Goal: Information Seeking & Learning: Learn about a topic

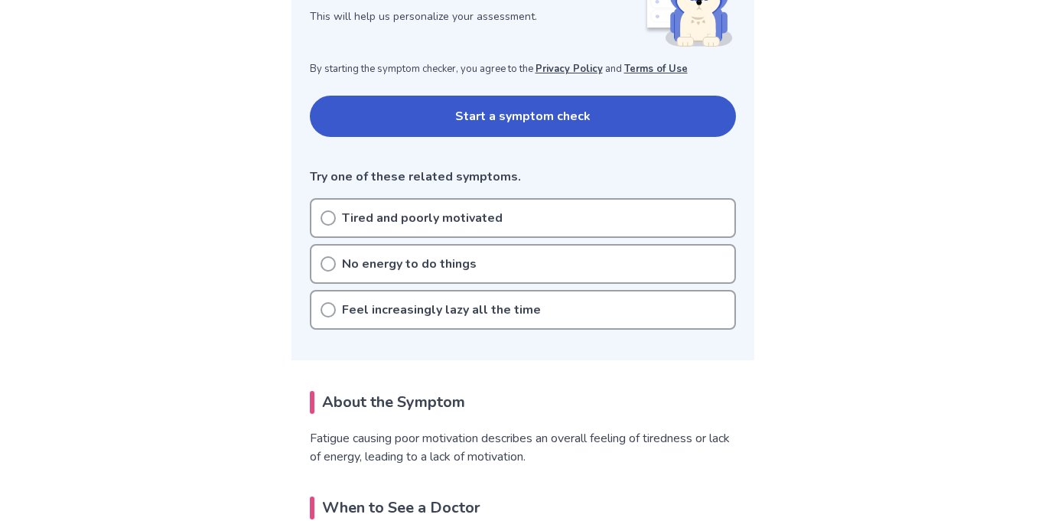
click at [671, 223] on div "Tired and poorly motivated" at bounding box center [523, 218] width 426 height 40
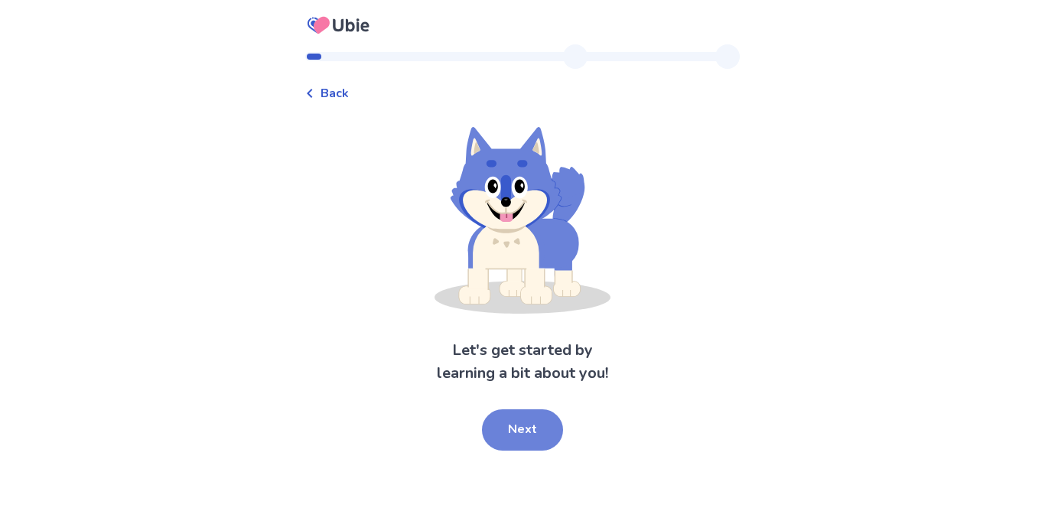
click at [547, 428] on button "Next" at bounding box center [522, 429] width 81 height 41
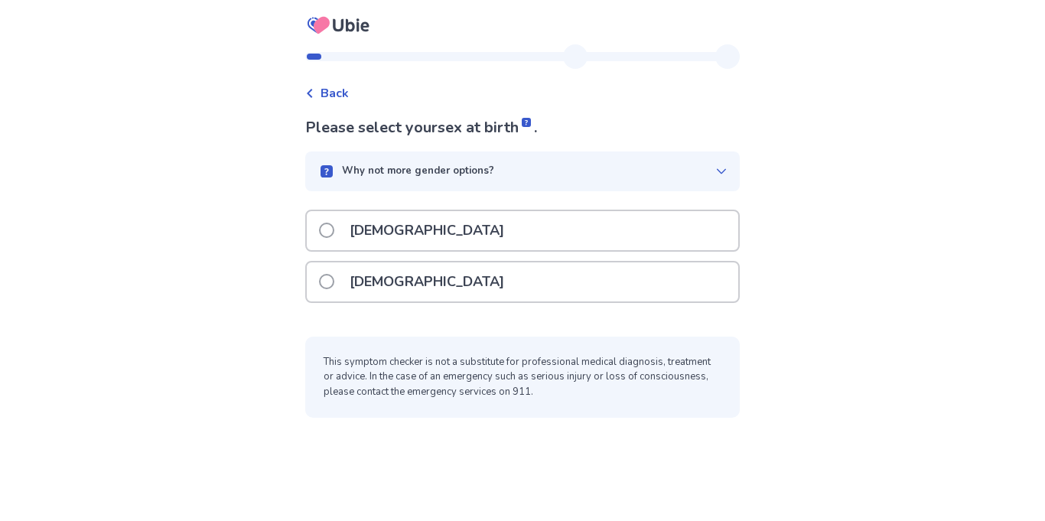
click at [607, 283] on div "Female" at bounding box center [522, 281] width 431 height 39
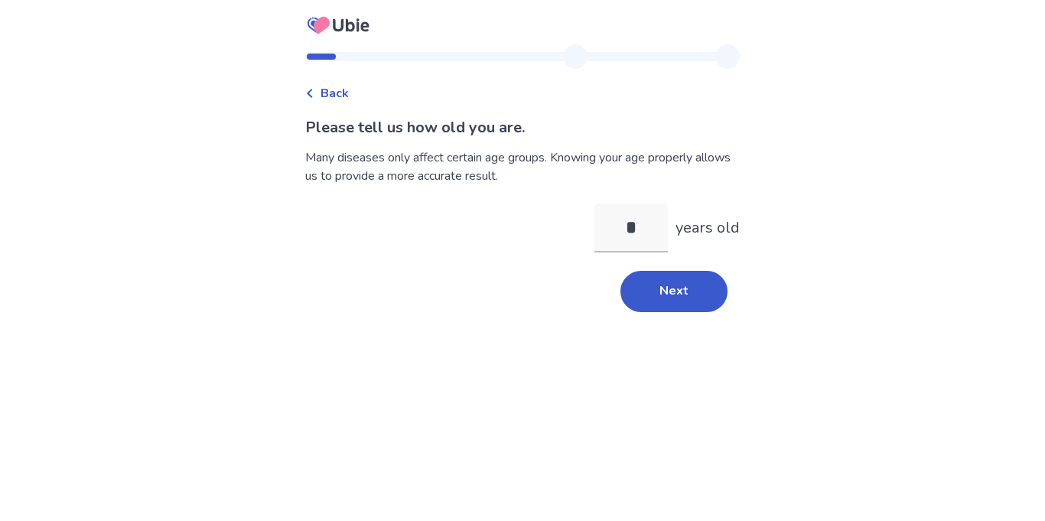
type input "**"
click at [652, 304] on button "Next" at bounding box center [673, 291] width 107 height 41
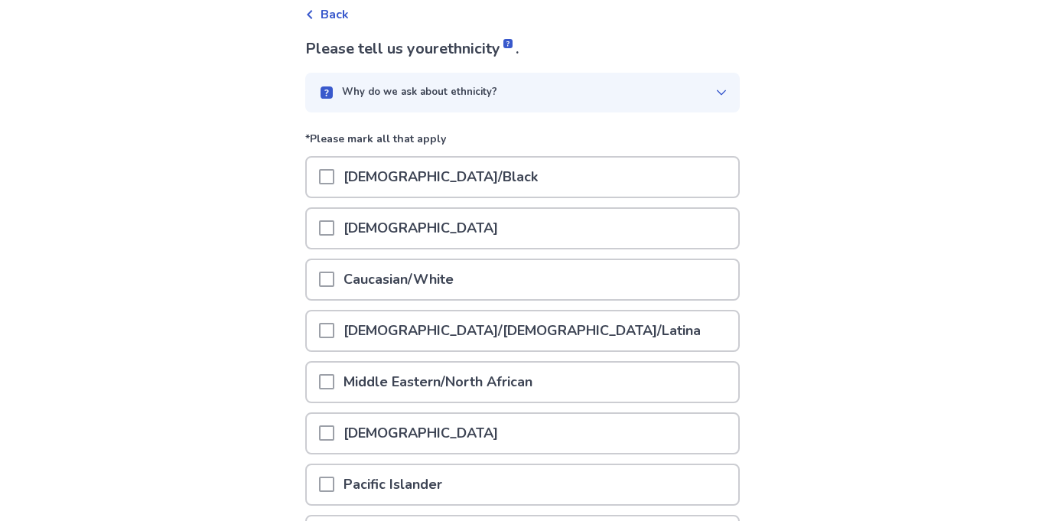
click at [650, 184] on div "African American/Black" at bounding box center [522, 177] width 431 height 39
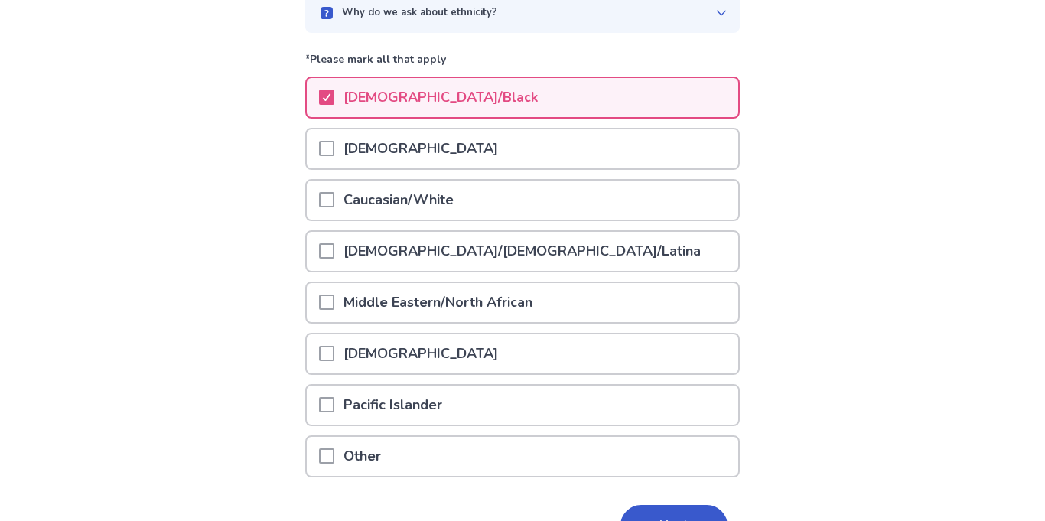
scroll to position [251, 0]
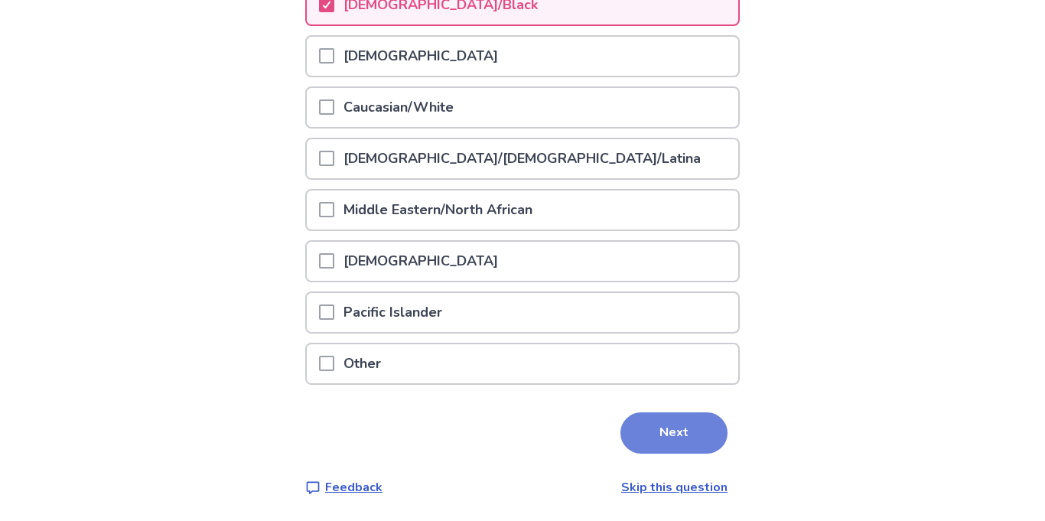
click at [687, 428] on button "Next" at bounding box center [673, 432] width 107 height 41
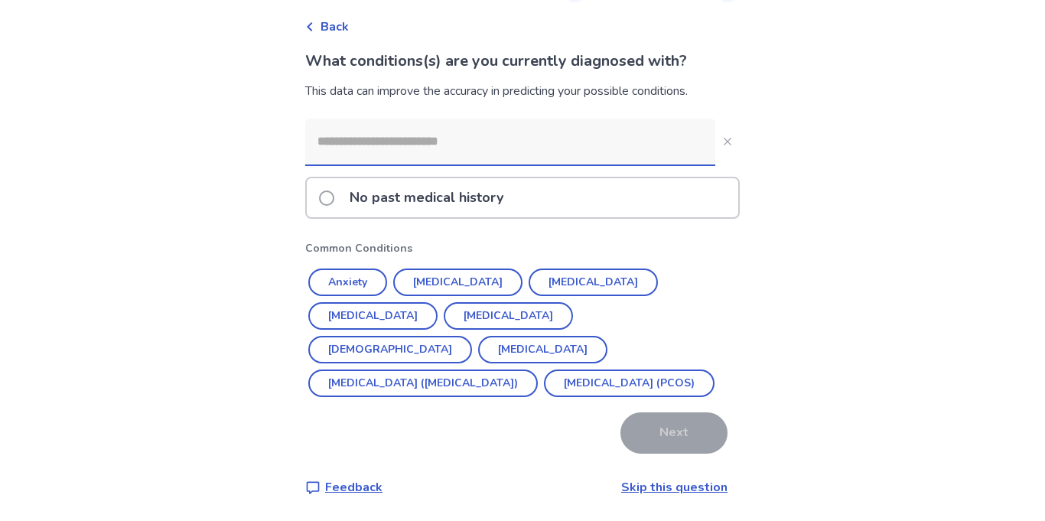
scroll to position [66, 0]
click at [623, 206] on div "No past medical history" at bounding box center [522, 198] width 431 height 39
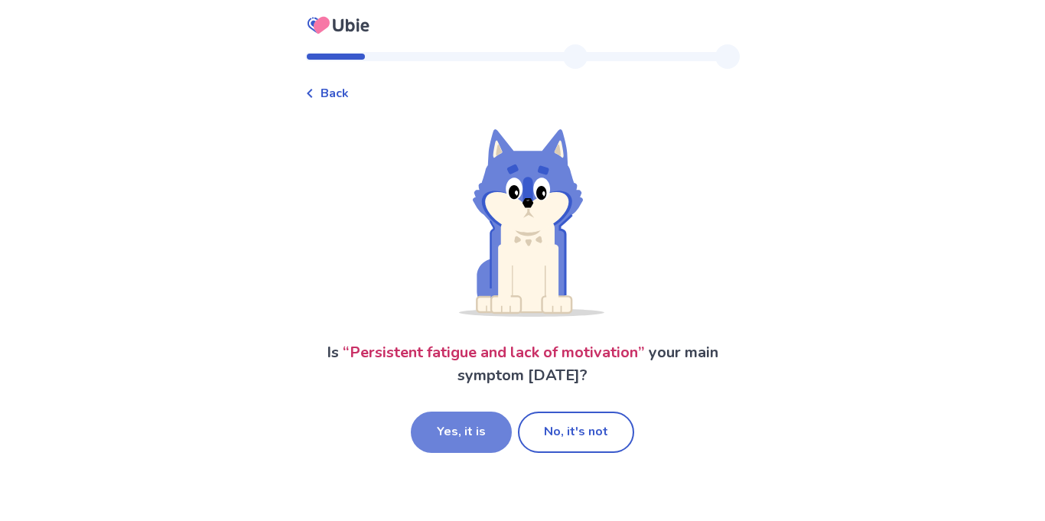
click at [473, 431] on button "Yes, it is" at bounding box center [461, 432] width 101 height 41
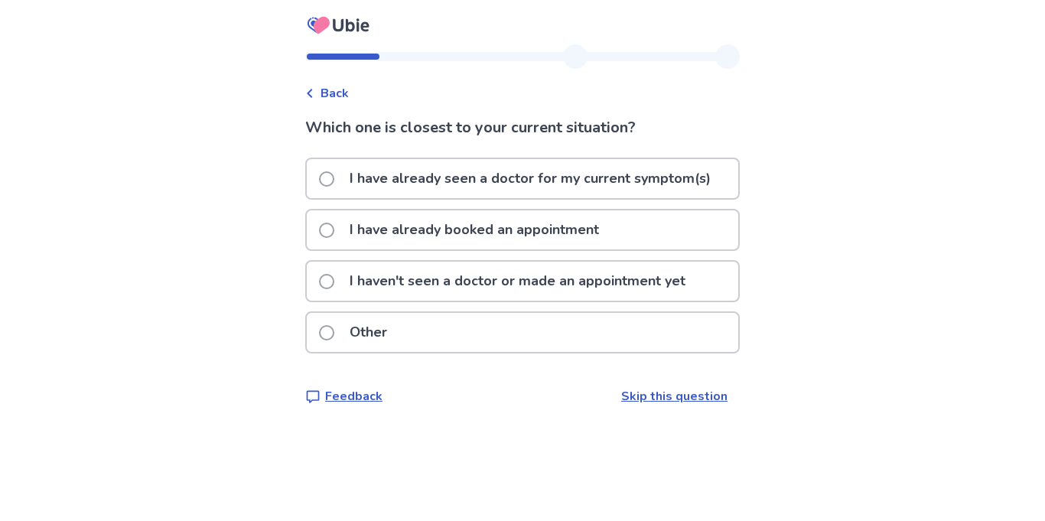
click at [655, 235] on div "I have already booked an appointment" at bounding box center [522, 229] width 431 height 39
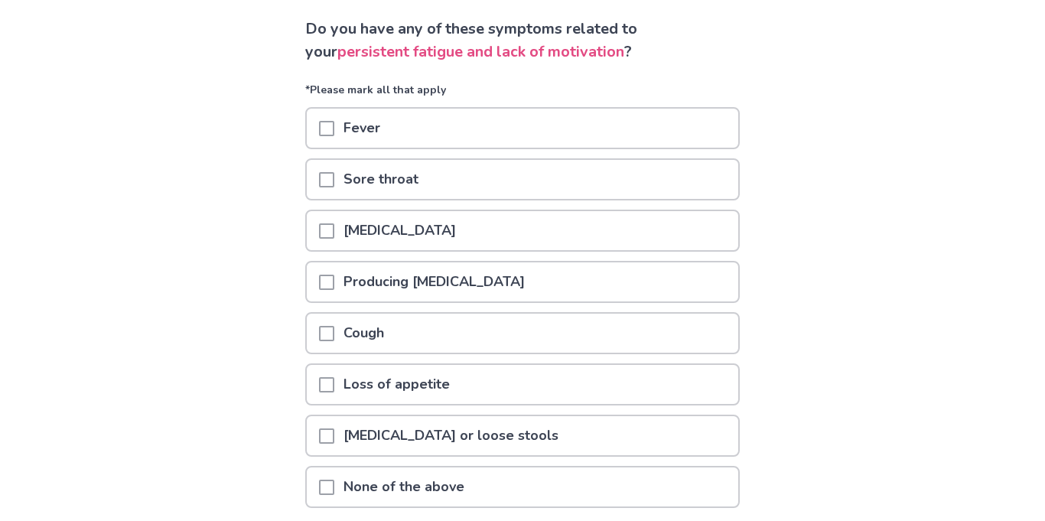
click at [808, 191] on div "Back Do you have any of these symptoms related to your persistent fatigue and l…" at bounding box center [522, 272] width 1045 height 743
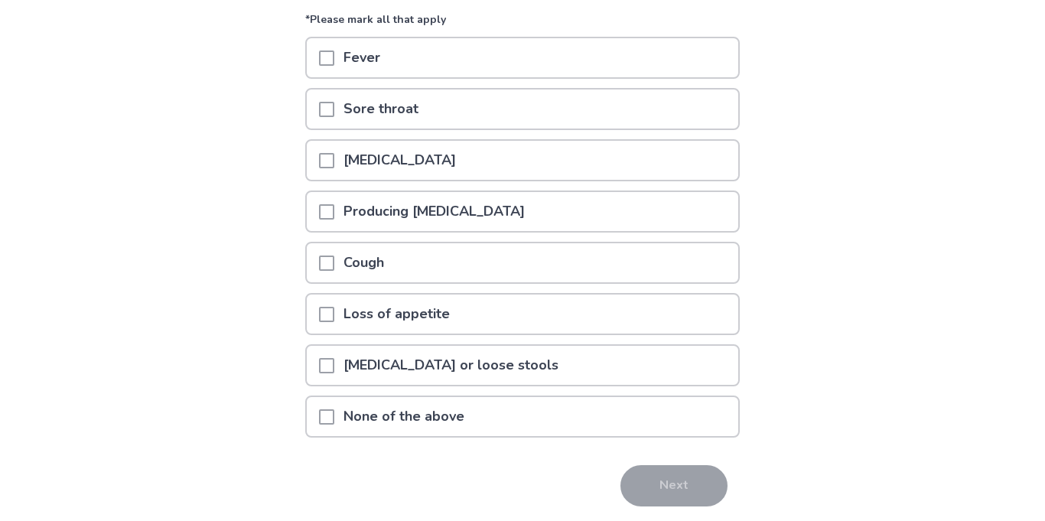
scroll to position [222, 0]
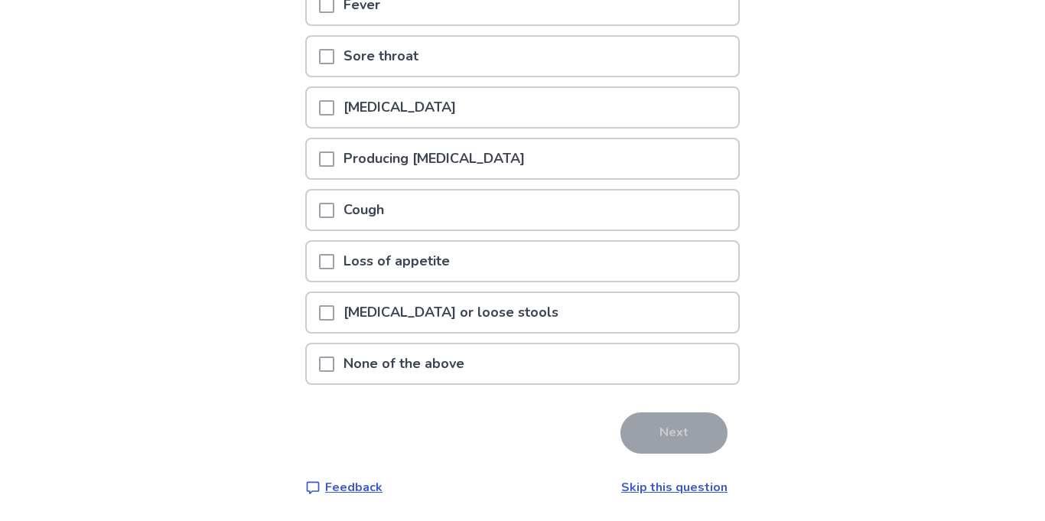
click at [627, 368] on div "None of the above" at bounding box center [522, 363] width 431 height 39
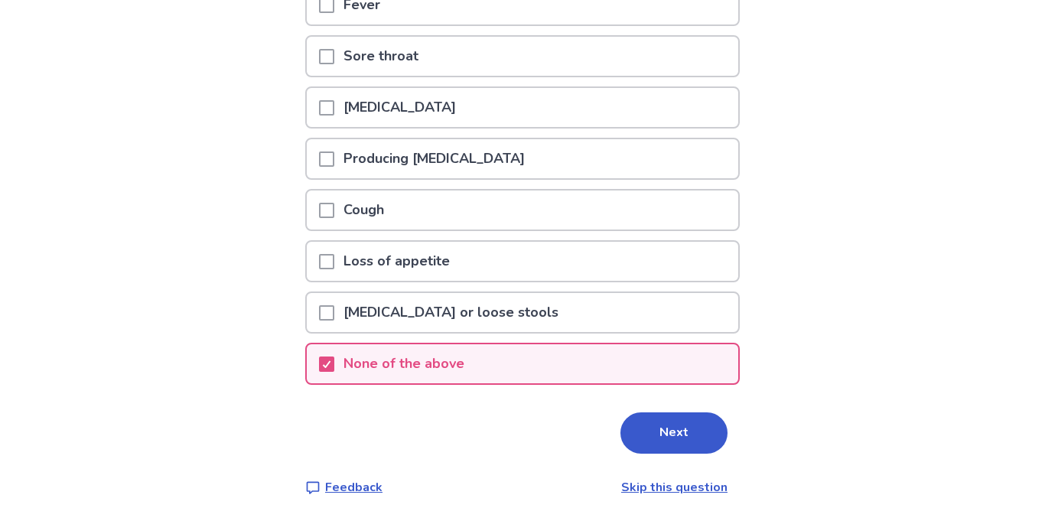
click at [657, 371] on div "None of the above" at bounding box center [522, 363] width 431 height 39
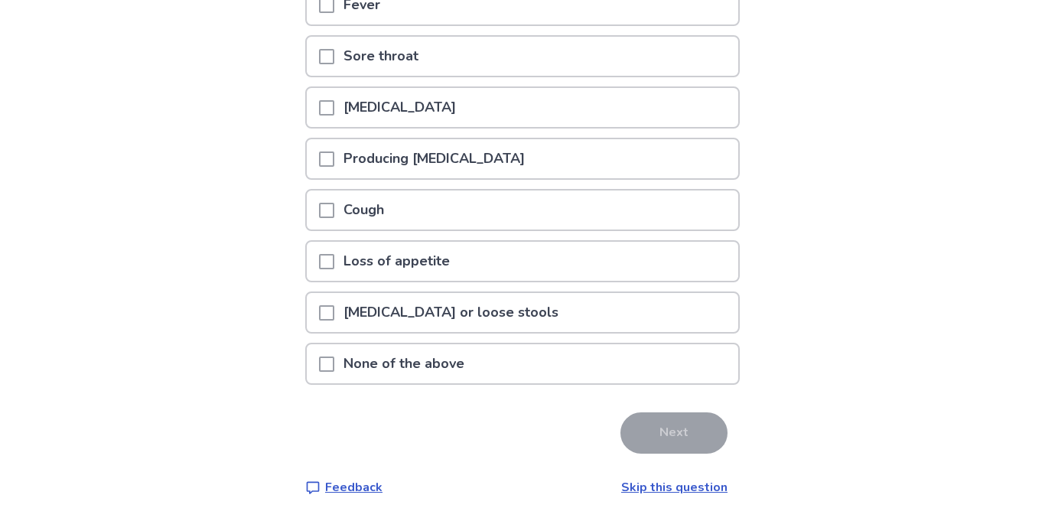
click at [675, 272] on div "Loss of appetite" at bounding box center [522, 261] width 431 height 39
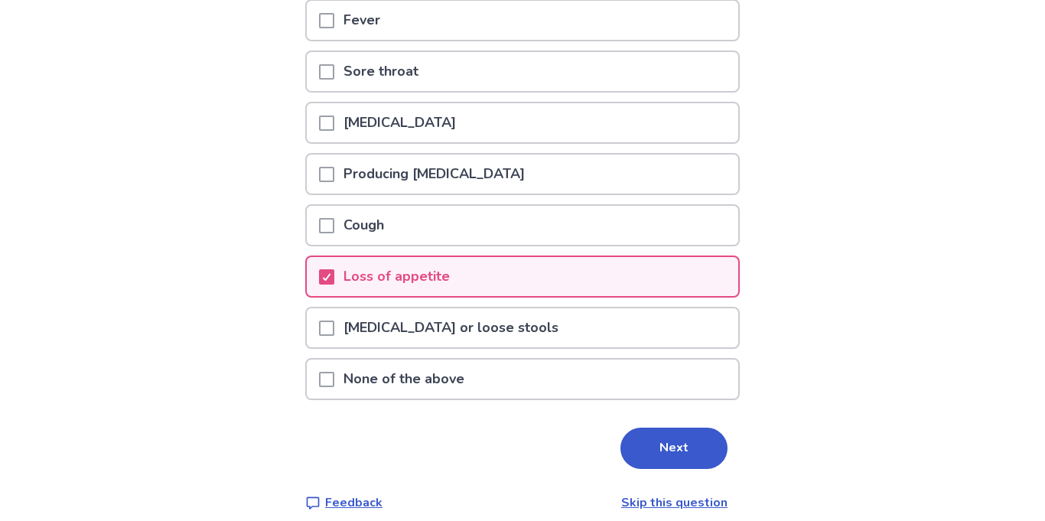
scroll to position [204, 0]
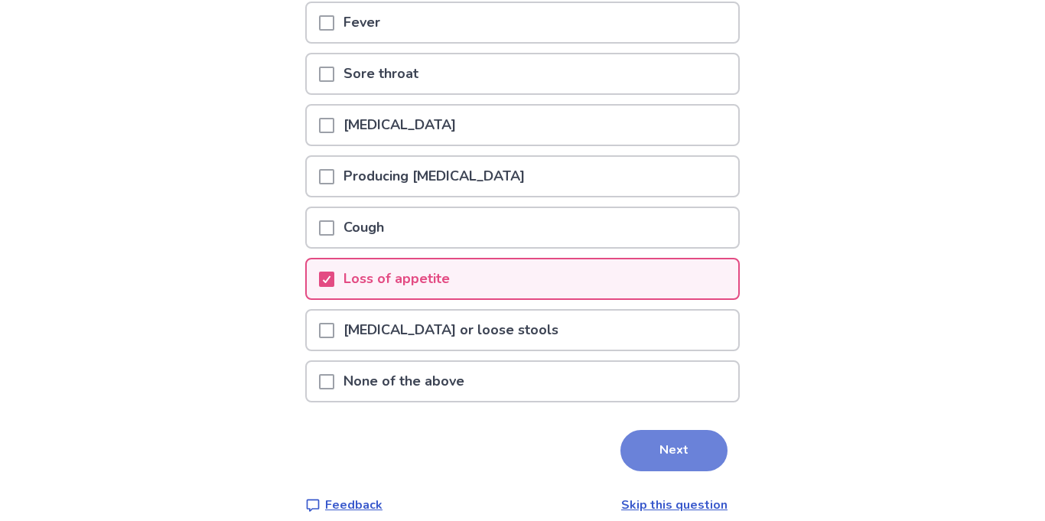
click at [690, 451] on button "Next" at bounding box center [673, 450] width 107 height 41
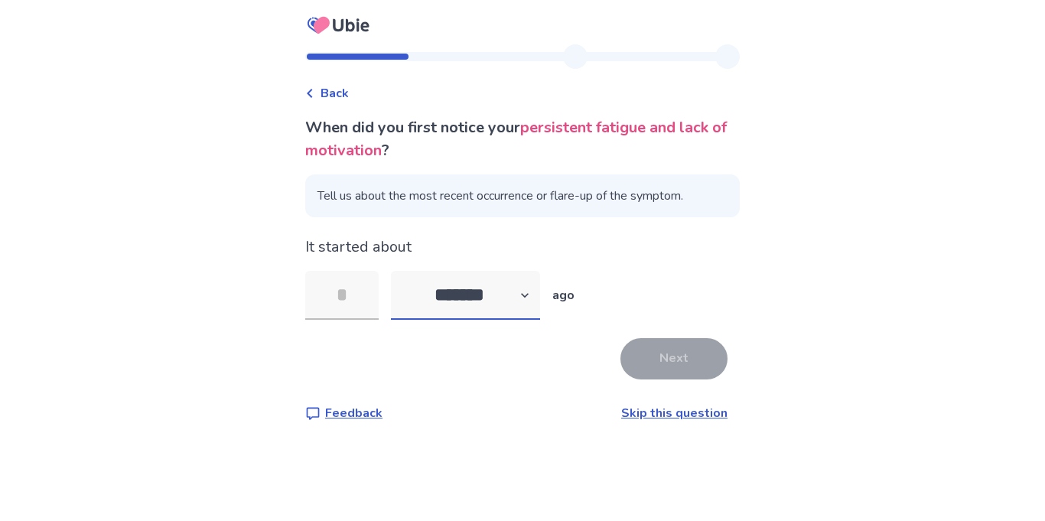
click at [501, 275] on select "******* ****** ******* ******** *******" at bounding box center [465, 295] width 149 height 49
select select "*"
click at [400, 271] on select "******* ****** ******* ******** *******" at bounding box center [465, 295] width 149 height 49
type input "*"
click at [667, 353] on button "Next" at bounding box center [673, 358] width 107 height 41
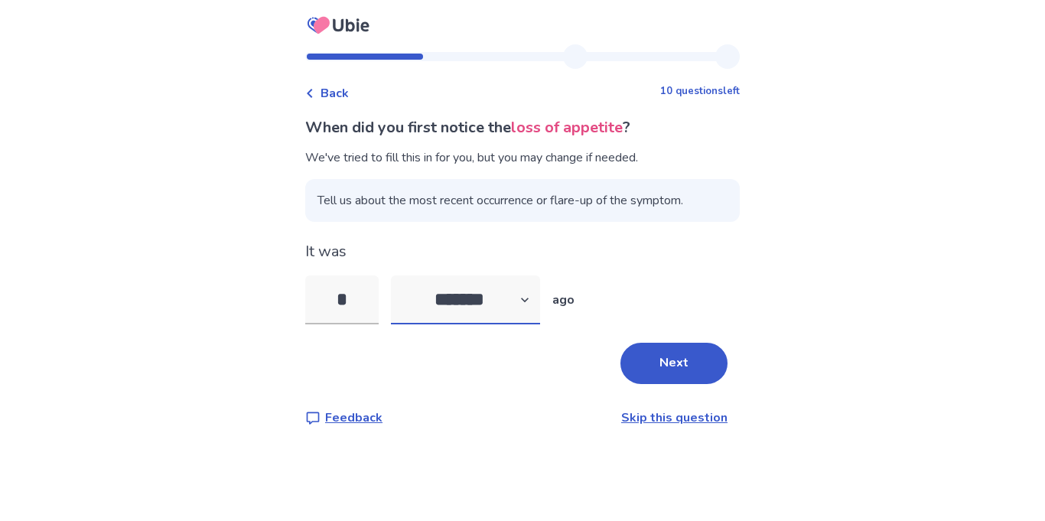
click at [525, 314] on select "******* ****** ******* ******** *******" at bounding box center [465, 299] width 149 height 49
select select "*"
click at [400, 275] on select "******* ****** ******* ******** *******" at bounding box center [465, 299] width 149 height 49
click at [639, 351] on button "Next" at bounding box center [673, 363] width 107 height 41
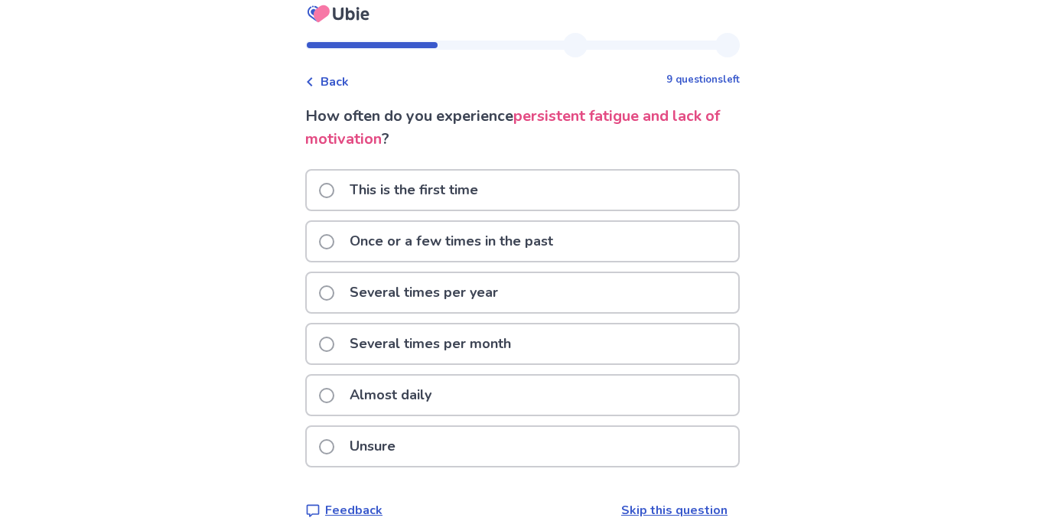
scroll to position [34, 0]
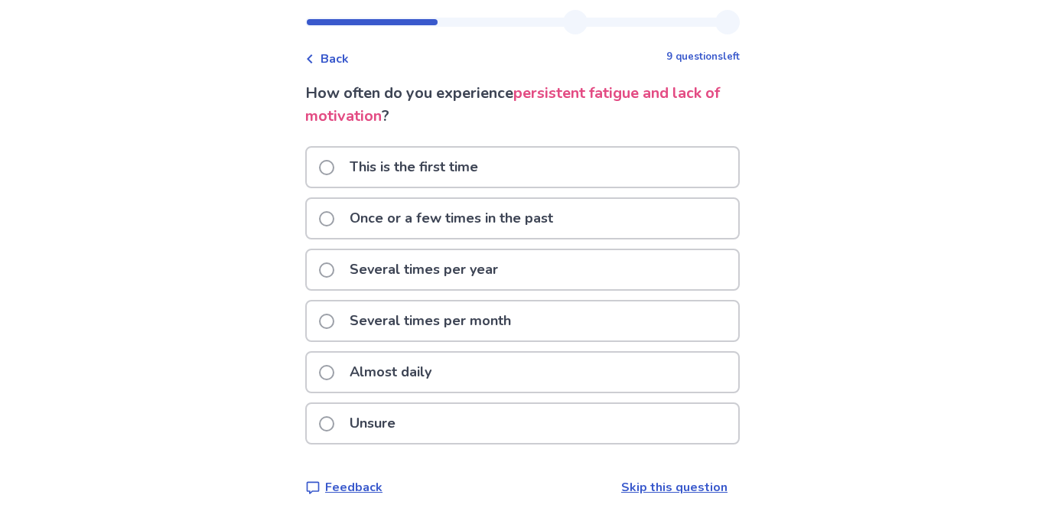
click at [632, 218] on div "Once or a few times in the past" at bounding box center [522, 218] width 431 height 39
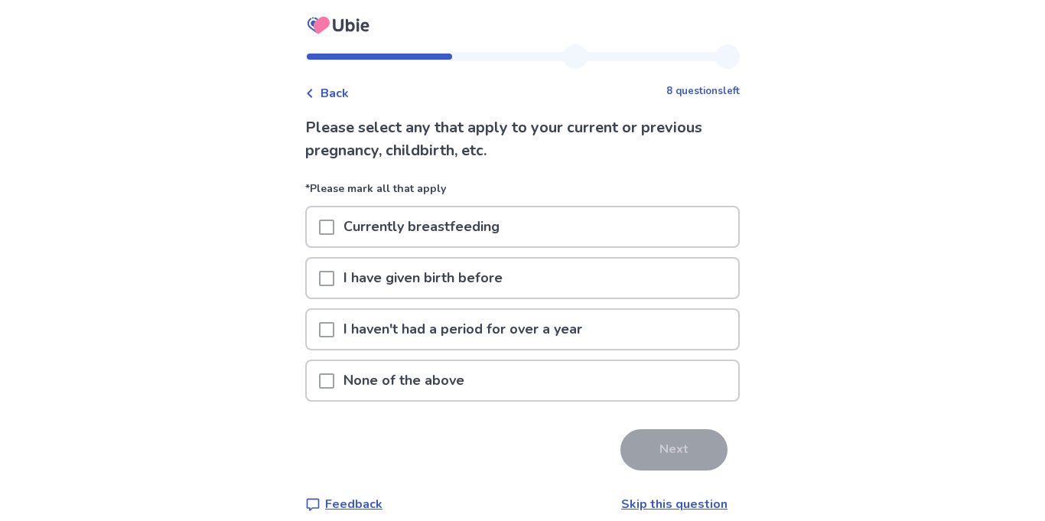
scroll to position [17, 0]
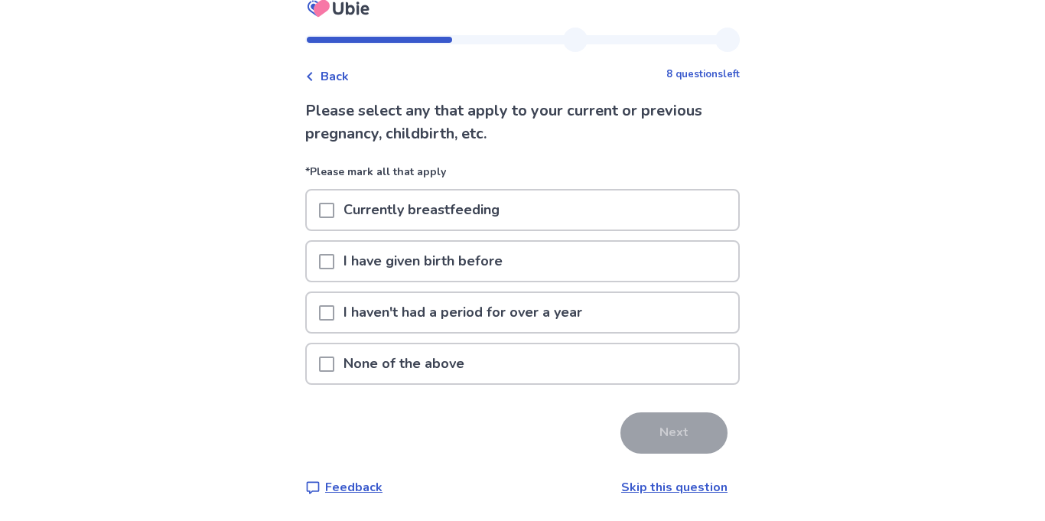
click at [527, 360] on div "None of the above" at bounding box center [522, 363] width 431 height 39
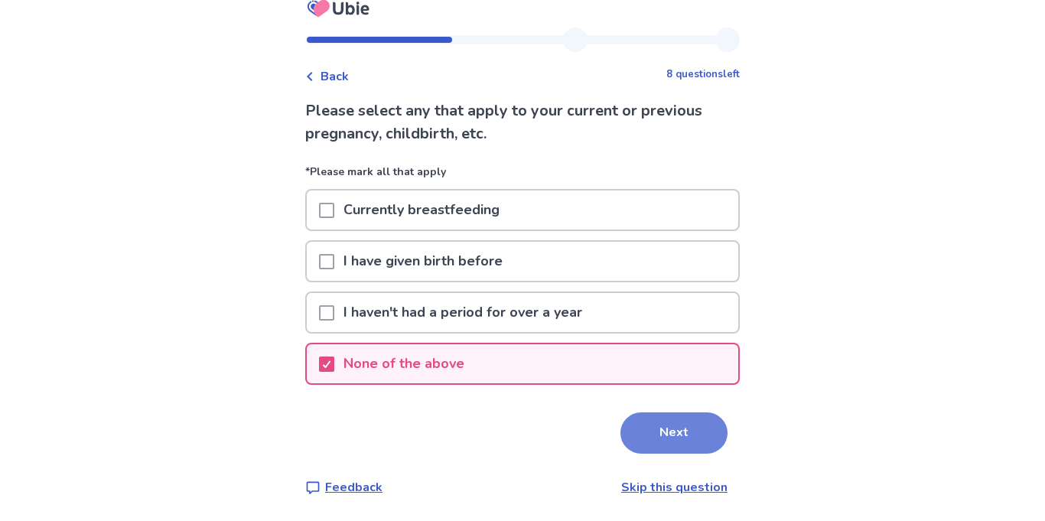
click at [683, 442] on button "Next" at bounding box center [673, 432] width 107 height 41
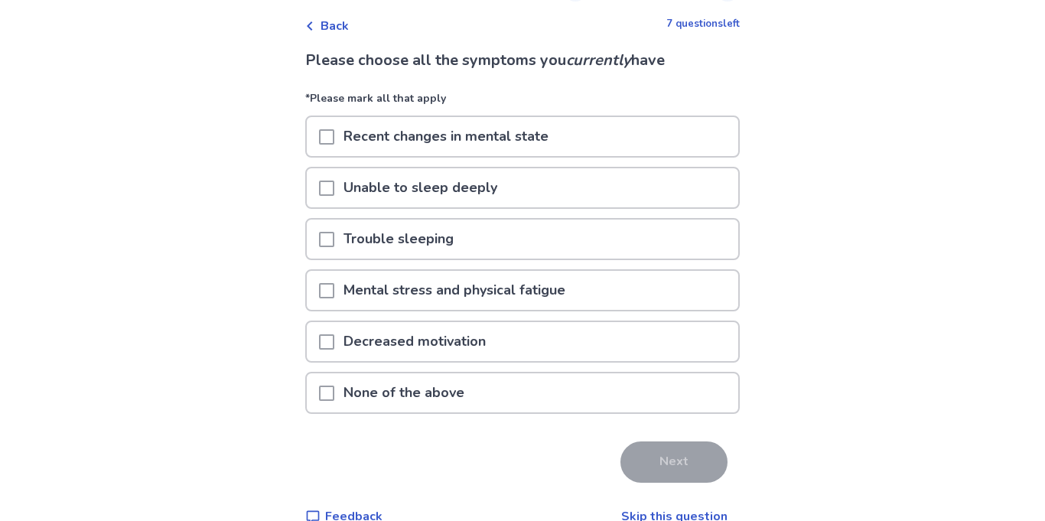
scroll to position [69, 0]
click at [662, 289] on div "Mental stress and physical fatigue" at bounding box center [522, 288] width 431 height 39
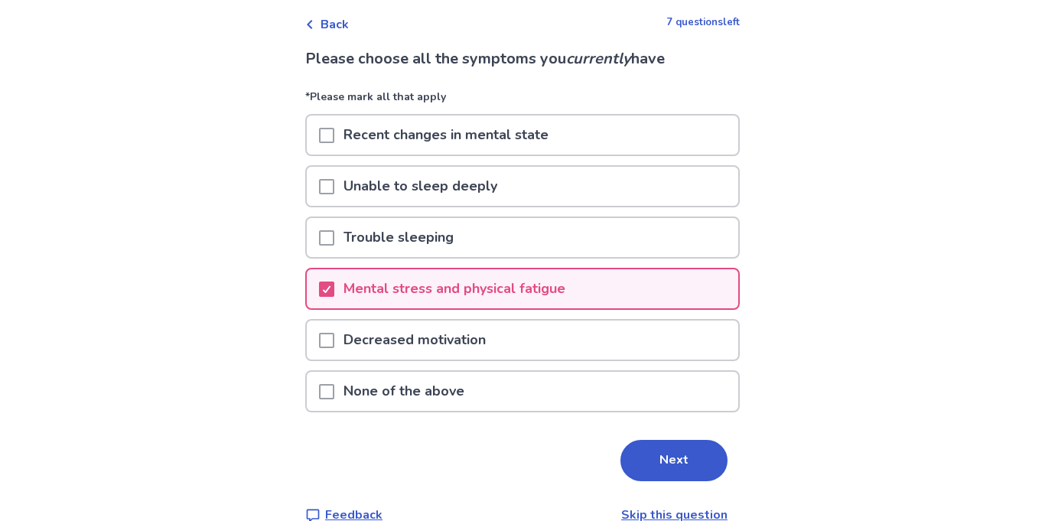
click at [675, 356] on div "Decreased motivation" at bounding box center [522, 339] width 431 height 39
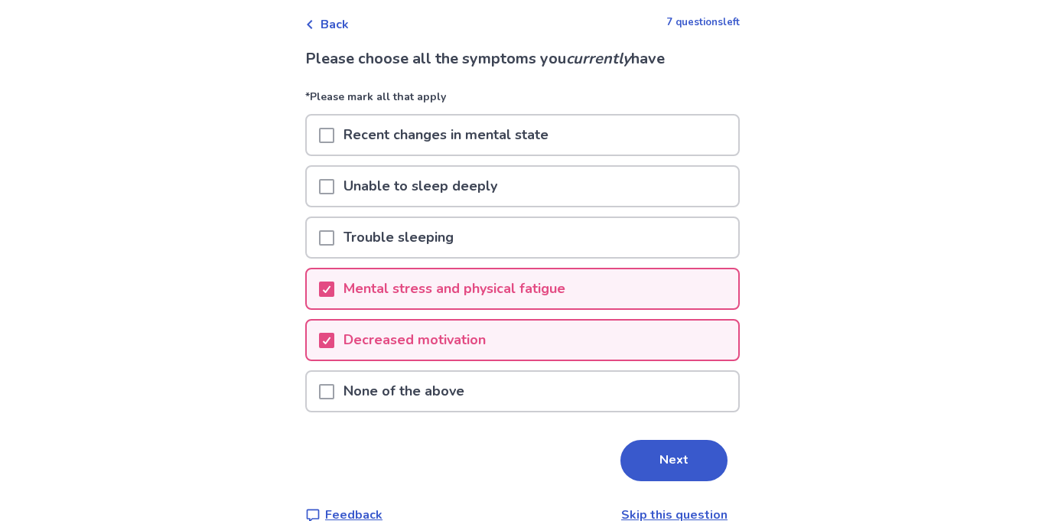
click at [669, 127] on div "Recent changes in mental state" at bounding box center [522, 134] width 431 height 39
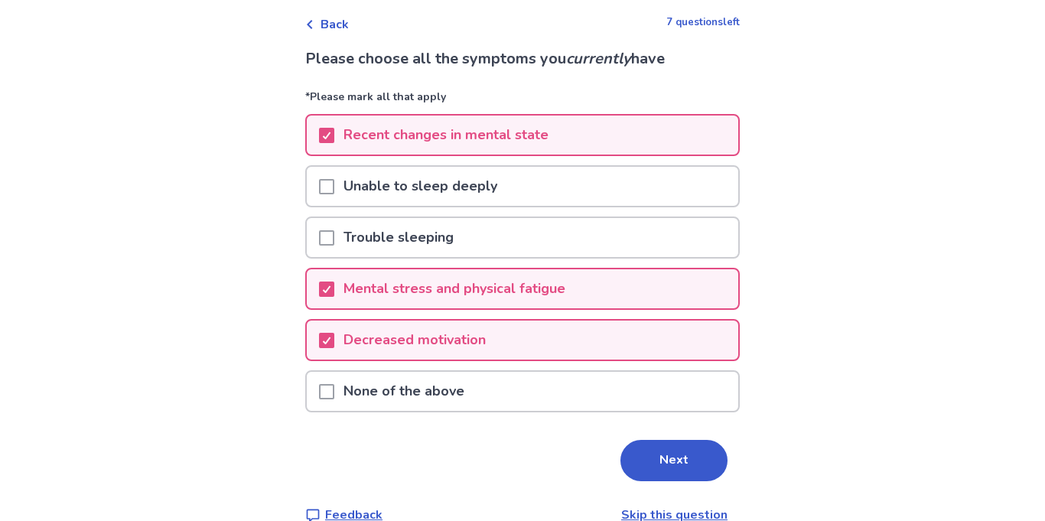
click at [643, 246] on div "Trouble sleeping" at bounding box center [522, 237] width 431 height 39
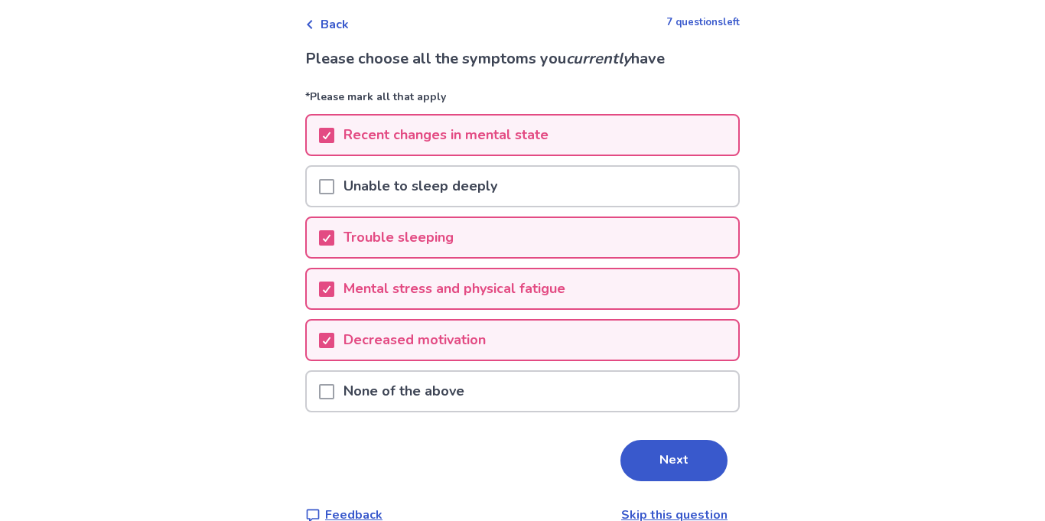
click at [691, 252] on div "Trouble sleeping" at bounding box center [522, 237] width 431 height 39
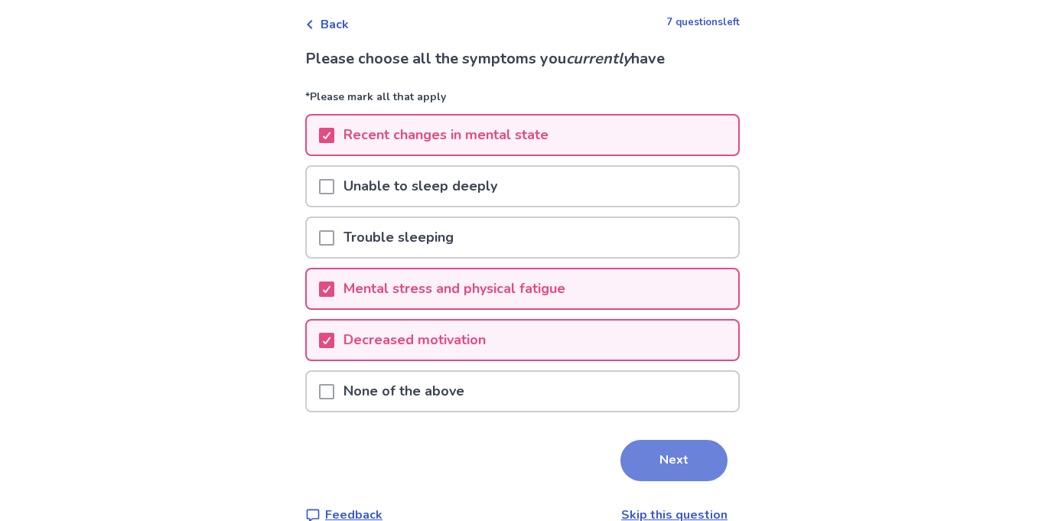
click at [666, 463] on button "Next" at bounding box center [673, 460] width 107 height 41
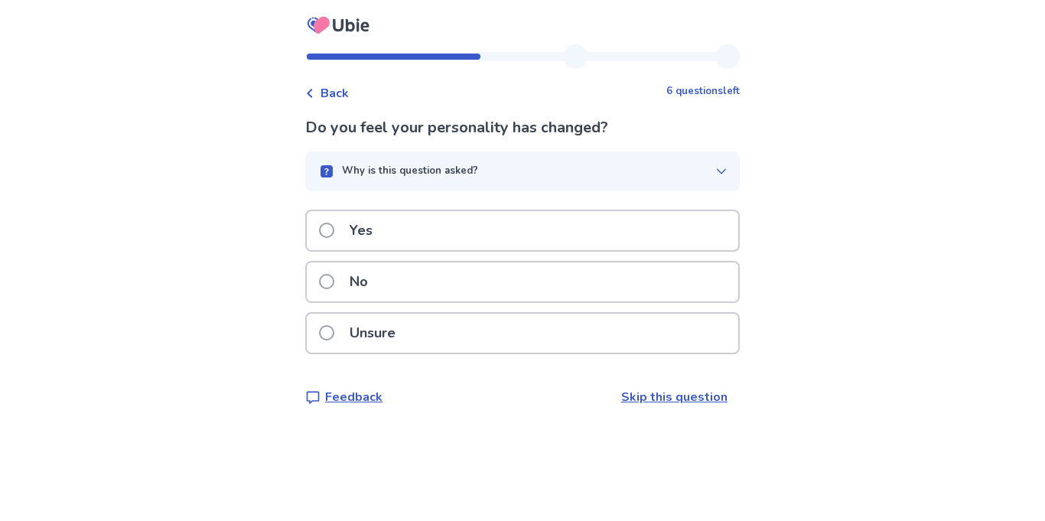
click at [652, 333] on div "Unsure" at bounding box center [522, 333] width 431 height 39
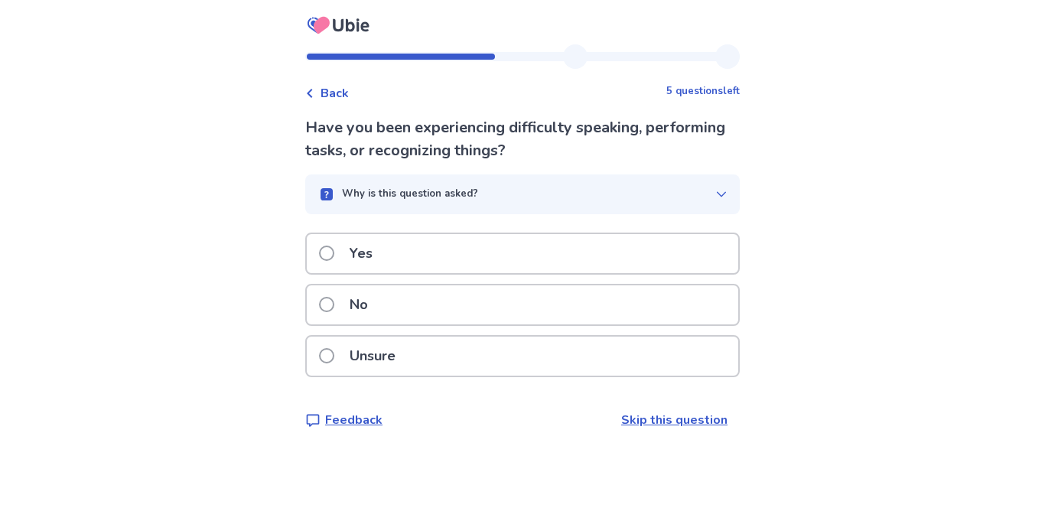
click at [674, 261] on div "Yes" at bounding box center [522, 253] width 431 height 39
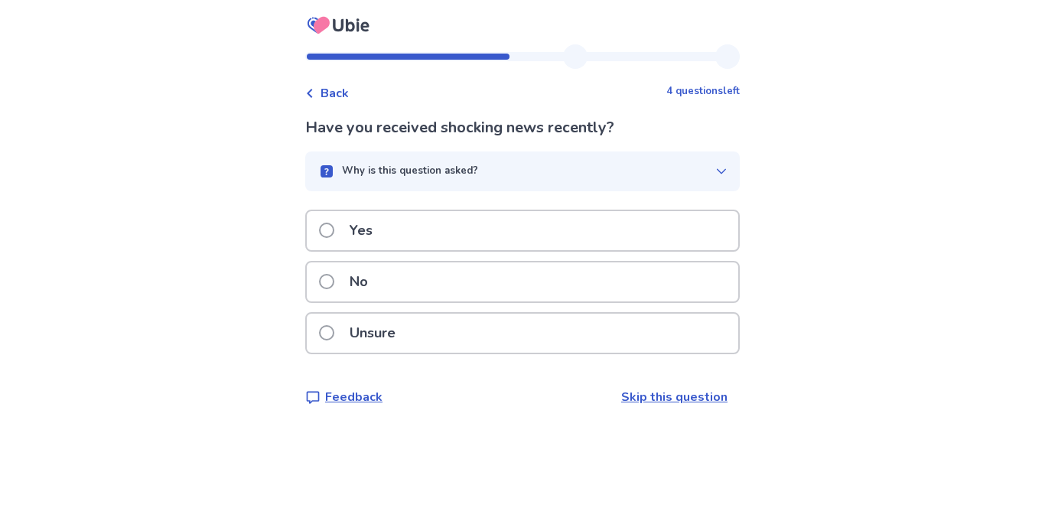
click at [665, 291] on div "No" at bounding box center [522, 281] width 431 height 39
click at [662, 281] on div "No" at bounding box center [522, 281] width 431 height 39
click at [661, 291] on div "No" at bounding box center [522, 281] width 431 height 39
click at [658, 219] on div "Yes" at bounding box center [522, 230] width 431 height 39
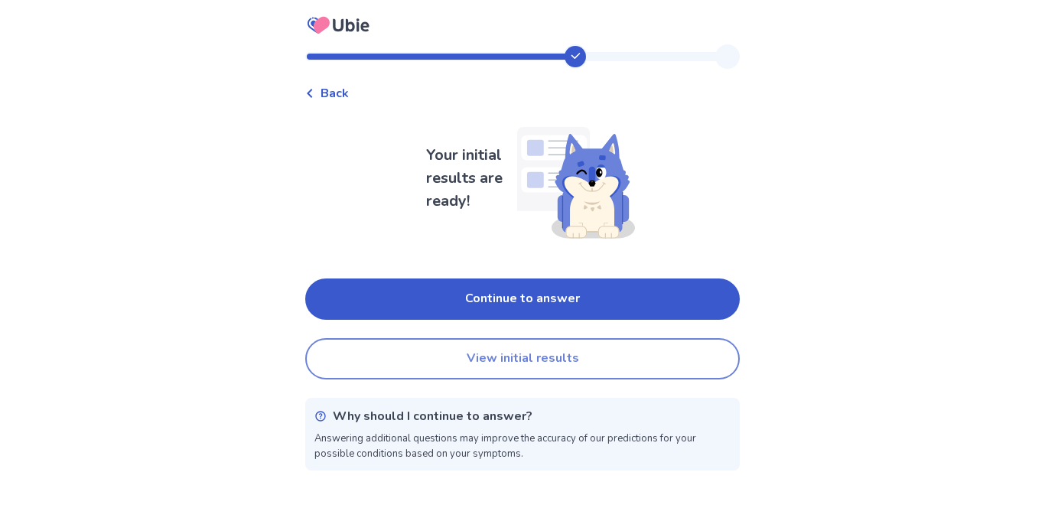
click at [684, 353] on button "View initial results" at bounding box center [522, 358] width 434 height 41
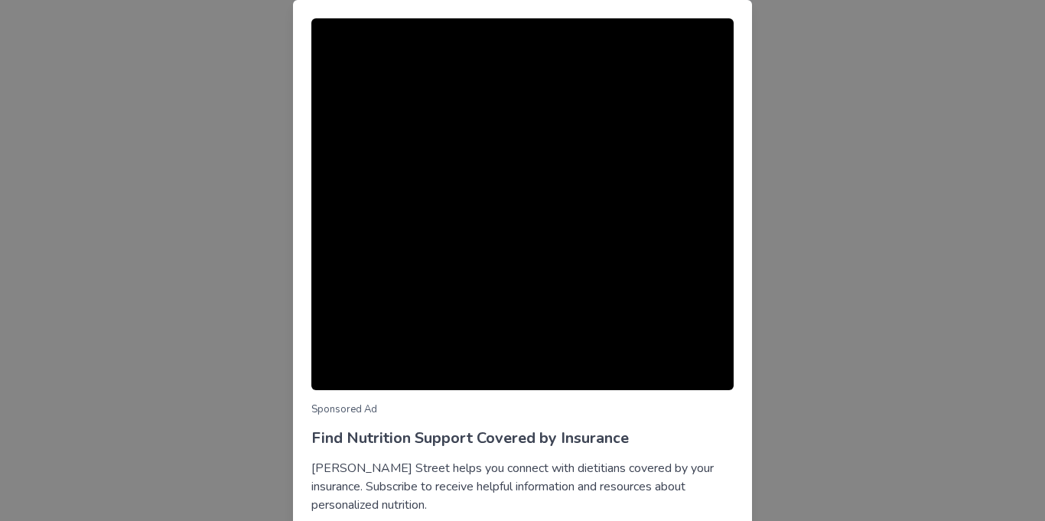
scroll to position [115, 0]
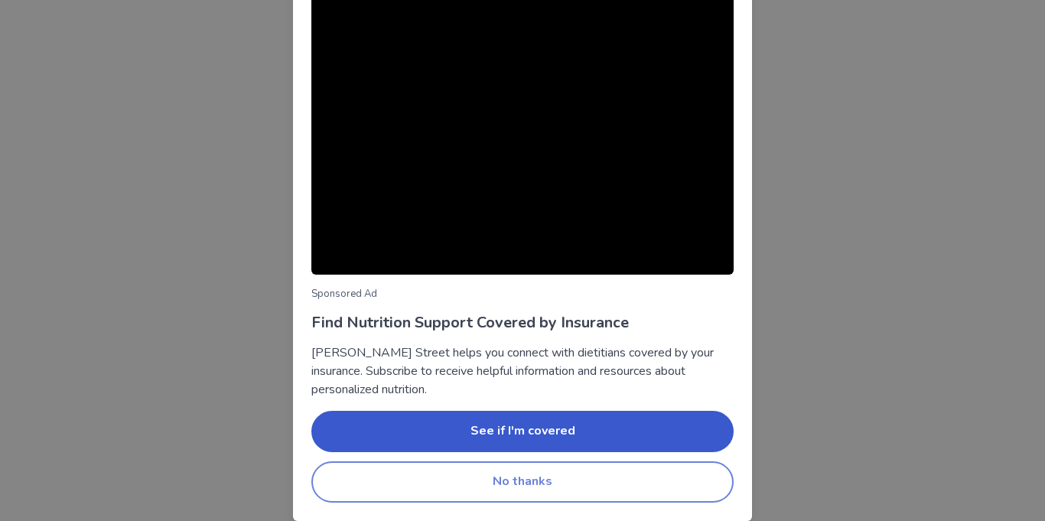
click at [703, 493] on button "No thanks" at bounding box center [522, 481] width 422 height 41
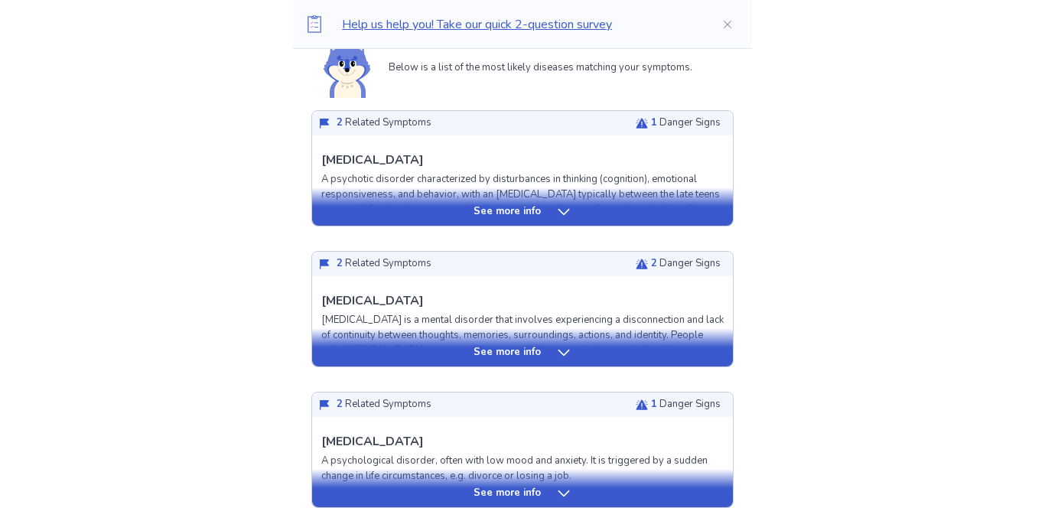
scroll to position [0, 0]
